Goal: Task Accomplishment & Management: Manage account settings

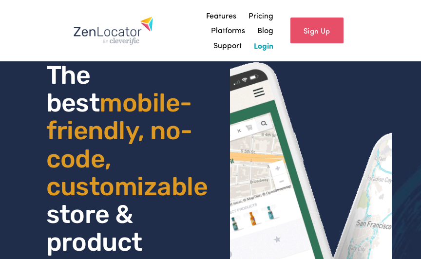
click at [269, 43] on link "Login" at bounding box center [264, 45] width 20 height 15
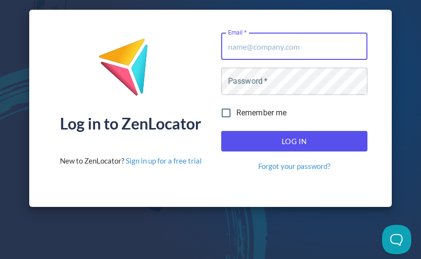
type input "birthbecomesher@gmail.com"
click at [294, 141] on button "Log In" at bounding box center [294, 141] width 146 height 20
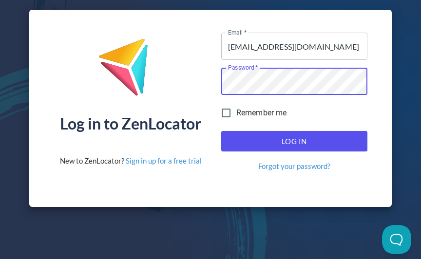
click at [308, 144] on span "Log In" at bounding box center [294, 141] width 125 height 13
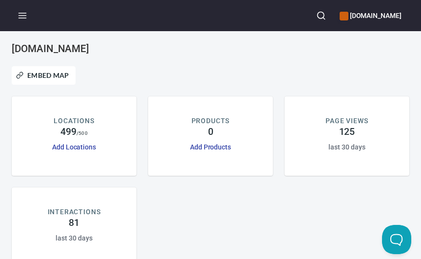
click at [78, 151] on div "Add Locations" at bounding box center [74, 147] width 44 height 11
click at [78, 145] on link "Add Locations" at bounding box center [74, 147] width 44 height 8
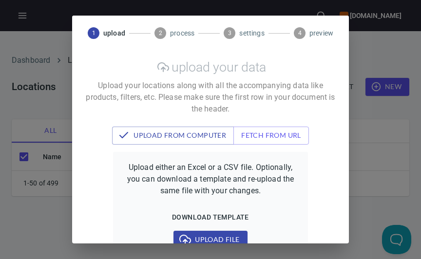
checkbox input "false"
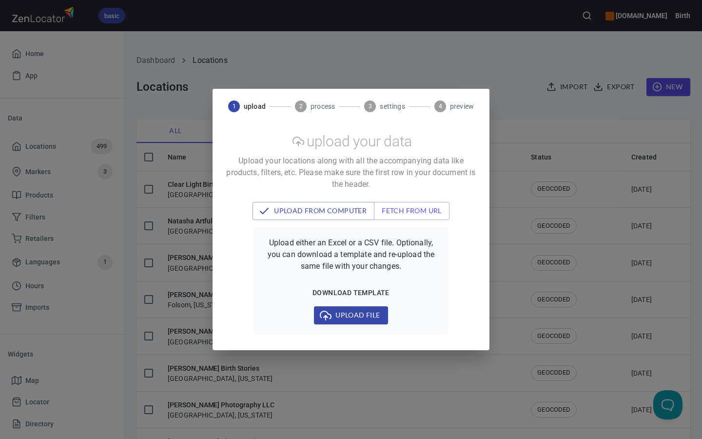
click at [421, 147] on div "1 upload 2 process 3 settings 4 preview upload your data Upload your locations …" at bounding box center [351, 219] width 702 height 439
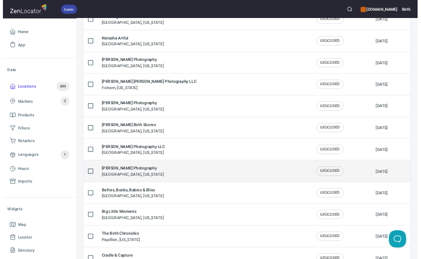
scroll to position [26, 0]
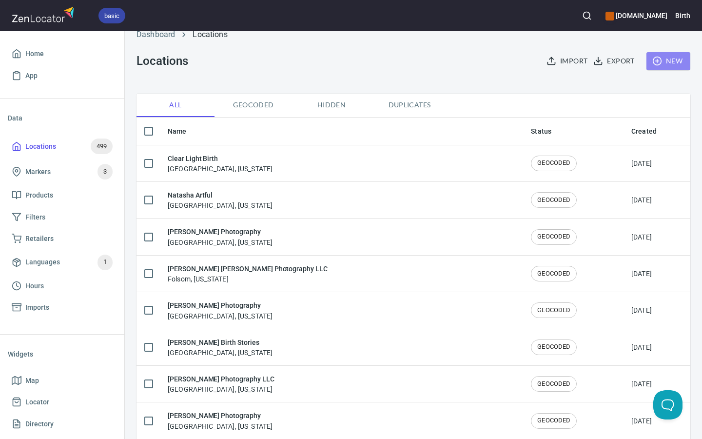
click at [421, 59] on icon "button" at bounding box center [657, 61] width 10 height 10
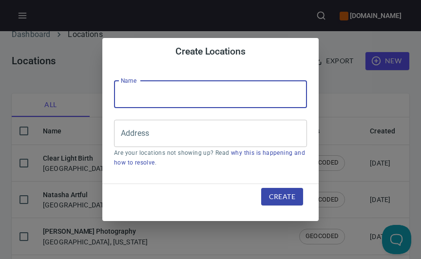
paste input "Taiyo Birth Photography"
type input "Taiyo Birth Photography"
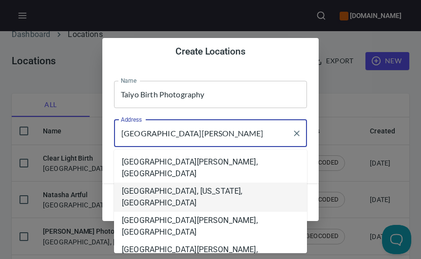
click at [203, 183] on li "San Jose, California, United States" at bounding box center [210, 197] width 193 height 29
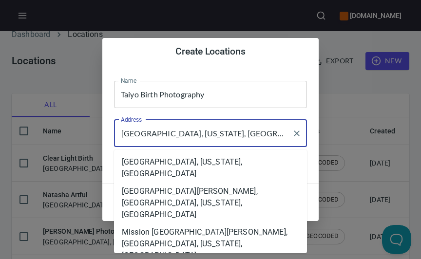
drag, startPoint x: 191, startPoint y: 138, endPoint x: 249, endPoint y: 137, distance: 57.5
click at [249, 137] on input "San Jose, California, United States" at bounding box center [203, 133] width 170 height 19
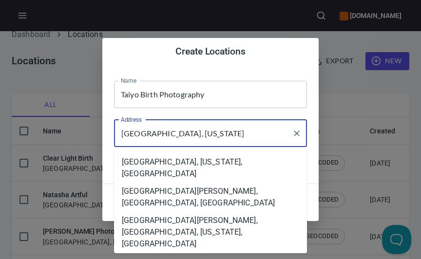
type input "San Jose, California"
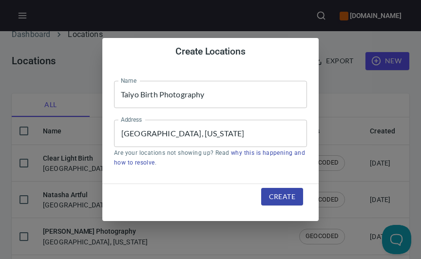
click at [316, 113] on div "Name Taiyo Birth Photography Name Address San Jose, California Address Are your…" at bounding box center [210, 124] width 217 height 118
click at [293, 194] on span "Create" at bounding box center [282, 197] width 26 height 12
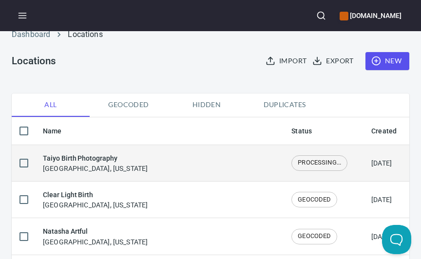
click at [232, 161] on div "Taiyo Birth Photography San Jose, California" at bounding box center [159, 163] width 233 height 20
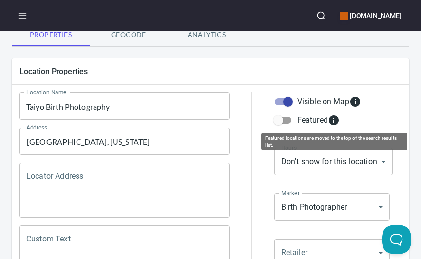
scroll to position [152, 0]
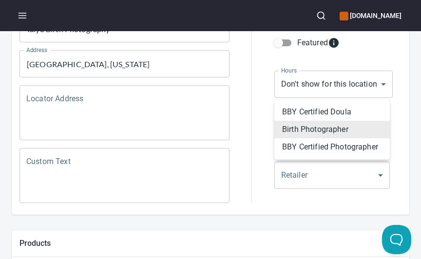
click at [331, 132] on body "birthbecomesyou.com Locations Location Details Location Details Properties Geoc…" at bounding box center [210, 129] width 421 height 259
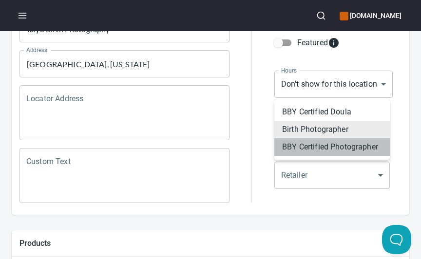
click at [321, 153] on li "BBY Certified Photographer" at bounding box center [333, 147] width 116 height 18
type input "mrk_r85q4xsg"
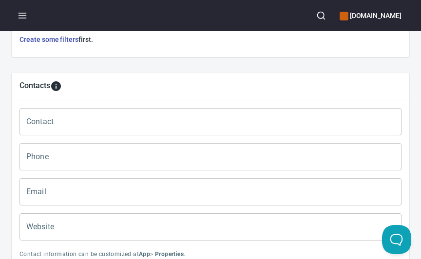
scroll to position [456, 0]
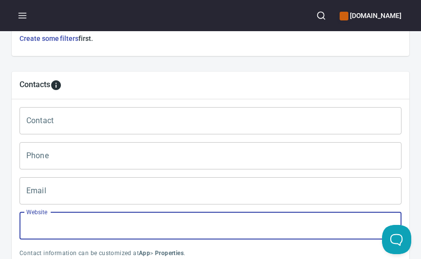
click at [118, 215] on input "Website" at bounding box center [211, 226] width 382 height 27
paste input "http://taiyobirthphotography.com/"
type input "http://taiyobirthphotography.com/"
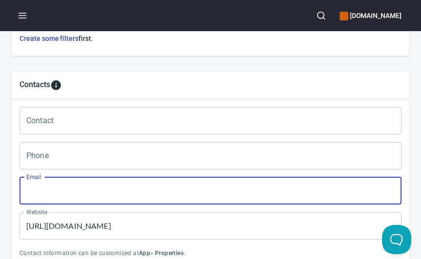
paste input "taiyobirthphotography@gmail.com"
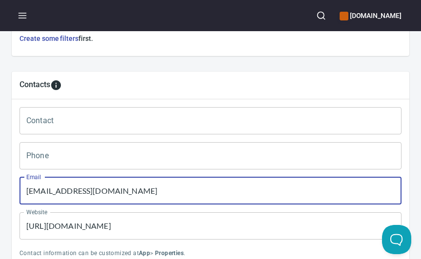
scroll to position [459, 0]
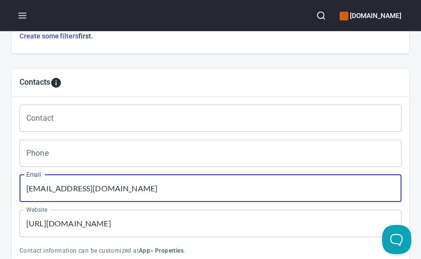
type input "taiyobirthphotography@gmail.com"
click at [88, 117] on input "Contact" at bounding box center [211, 118] width 382 height 27
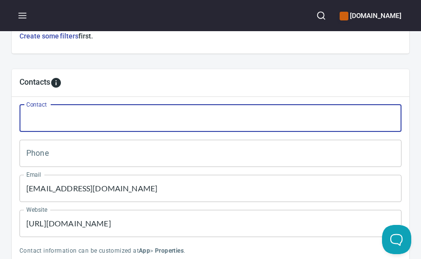
paste input "Liz Romney"
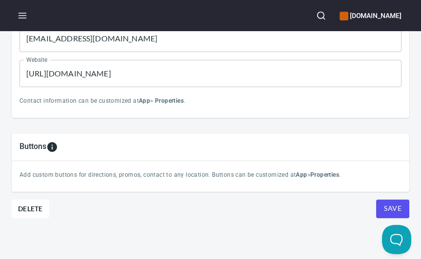
scroll to position [609, 0]
type input "Liz Romney"
click at [391, 207] on span "Save" at bounding box center [393, 209] width 18 height 12
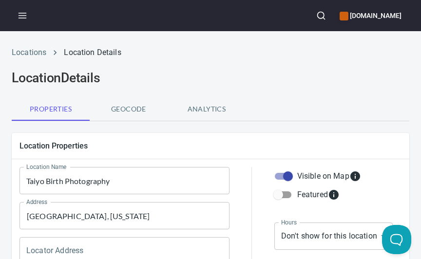
scroll to position [0, 0]
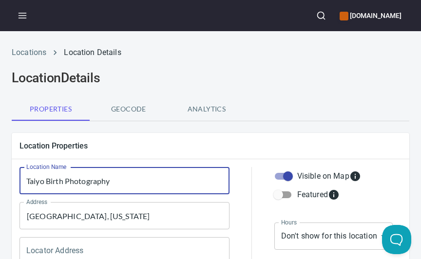
drag, startPoint x: 123, startPoint y: 184, endPoint x: 6, endPoint y: 164, distance: 118.7
click at [133, 188] on input "Taiyo Birth Photography" at bounding box center [125, 180] width 210 height 27
drag, startPoint x: 136, startPoint y: 178, endPoint x: -9, endPoint y: 177, distance: 144.8
click at [0, 177] on html "birthbecomesyou.com Locations Location Details Location Details Properties Geoc…" at bounding box center [210, 129] width 421 height 259
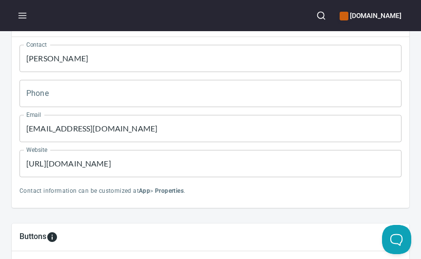
scroll to position [547, 0]
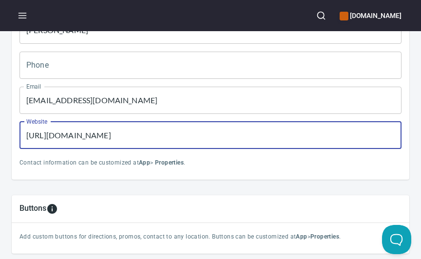
drag, startPoint x: 194, startPoint y: 138, endPoint x: -10, endPoint y: 124, distance: 204.4
click at [0, 124] on html "birthbecomesyou.com Locations Location Details Location Details Properties Geoc…" at bounding box center [210, 129] width 421 height 259
